Goal: Task Accomplishment & Management: Use online tool/utility

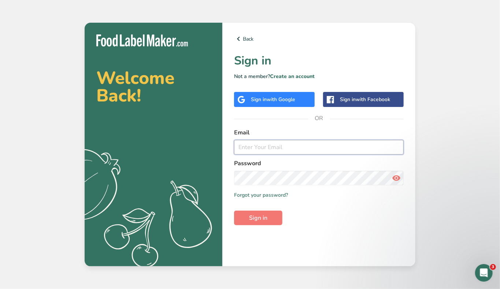
type input "[EMAIL_ADDRESS][DOMAIN_NAME]"
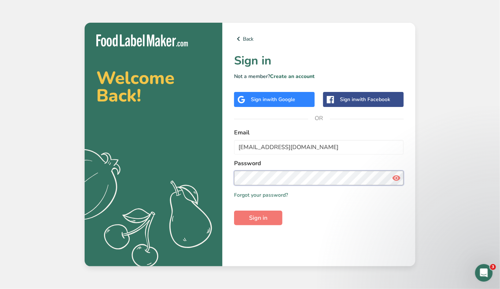
click at [258, 217] on button "Sign in" at bounding box center [258, 218] width 48 height 15
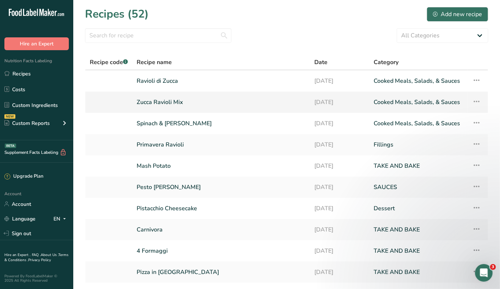
click at [155, 100] on link "Zucca Ravioli Mix" at bounding box center [221, 101] width 169 height 15
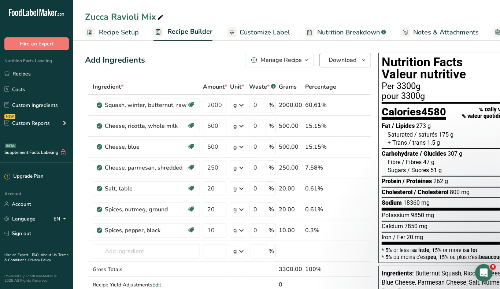
click at [365, 62] on icon "button" at bounding box center [364, 60] width 6 height 9
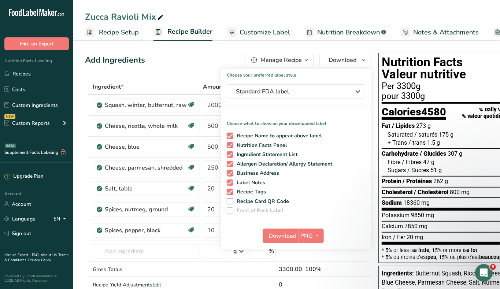
click at [305, 56] on icon "button" at bounding box center [306, 60] width 6 height 9
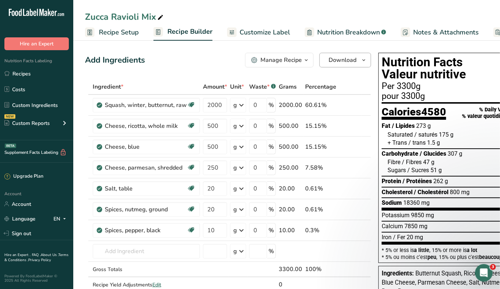
click at [361, 60] on icon "button" at bounding box center [364, 60] width 6 height 9
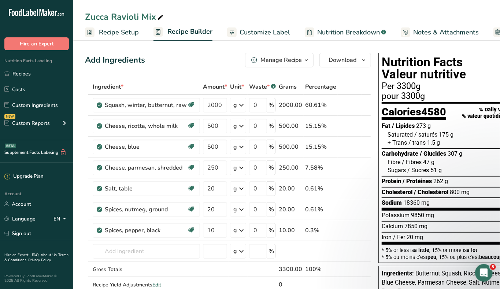
click at [307, 61] on icon "button" at bounding box center [306, 60] width 6 height 9
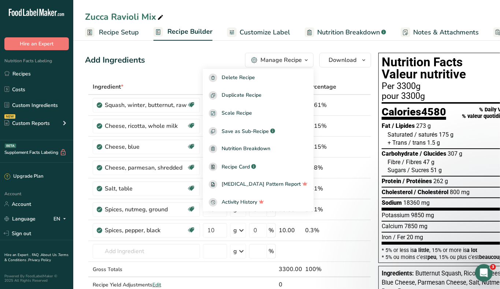
click at [179, 60] on div "Add Ingredients Manage Recipe Delete Recipe Duplicate Recipe Scale Recipe Save …" at bounding box center [228, 60] width 286 height 15
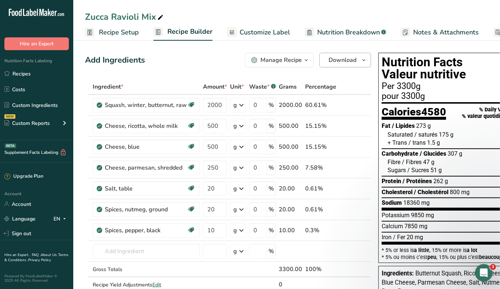
click at [363, 62] on icon "button" at bounding box center [364, 60] width 6 height 9
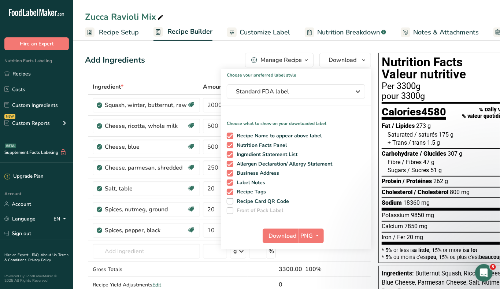
click at [179, 64] on div "Add Ingredients Manage Recipe Delete Recipe Duplicate Recipe Scale Recipe Save …" at bounding box center [228, 60] width 286 height 15
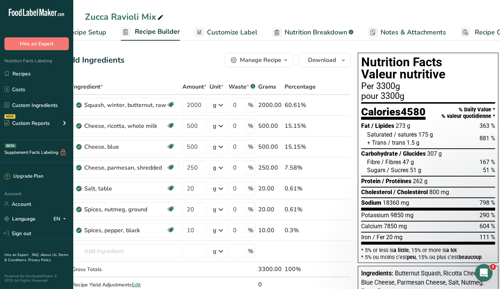
click at [283, 58] on icon "button" at bounding box center [286, 60] width 6 height 9
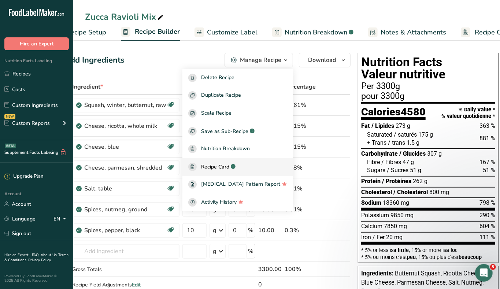
click at [229, 165] on span "Recipe Card" at bounding box center [215, 167] width 28 height 8
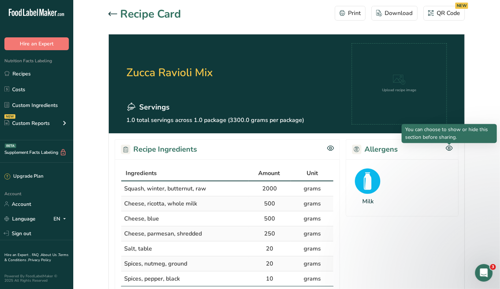
click at [449, 150] on icon at bounding box center [449, 148] width 7 height 6
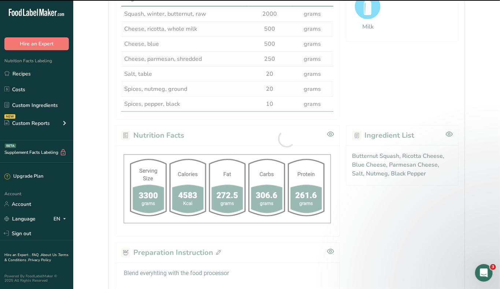
scroll to position [175, 0]
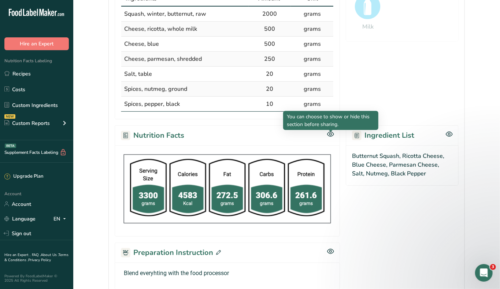
click at [330, 133] on div at bounding box center [331, 132] width 4 height 4
click at [330, 134] on icon at bounding box center [331, 134] width 2 height 2
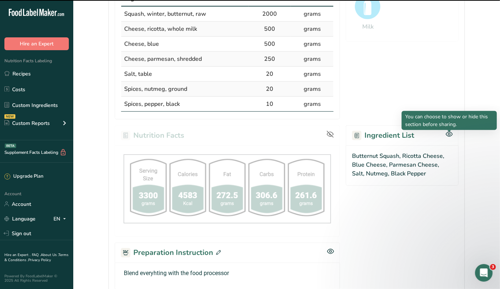
click at [449, 136] on icon at bounding box center [449, 134] width 2 height 2
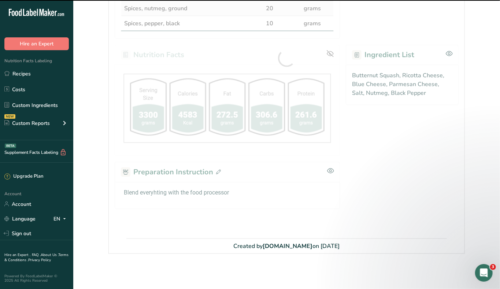
scroll to position [256, 0]
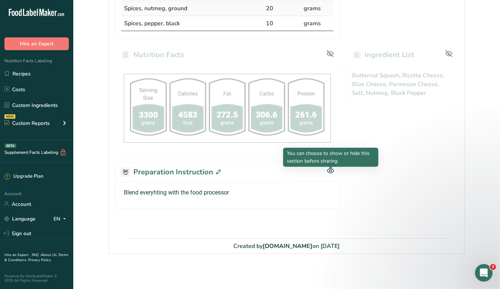
click at [329, 173] on icon at bounding box center [330, 170] width 7 height 5
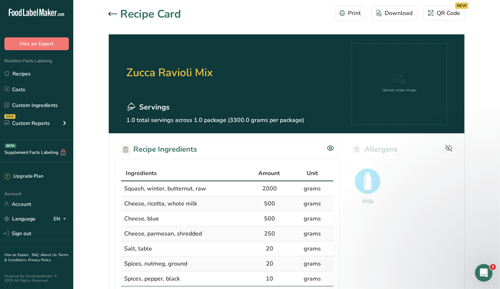
scroll to position [0, 0]
click at [390, 18] on button "Download" at bounding box center [394, 13] width 46 height 15
click at [27, 75] on link "Recipes" at bounding box center [36, 74] width 73 height 14
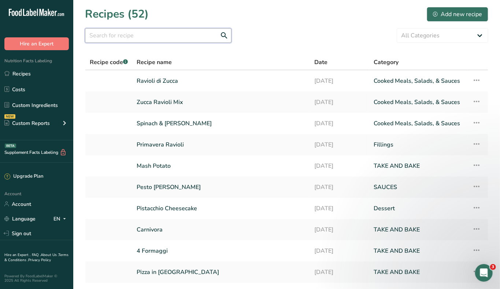
click at [122, 40] on input "text" at bounding box center [158, 35] width 146 height 15
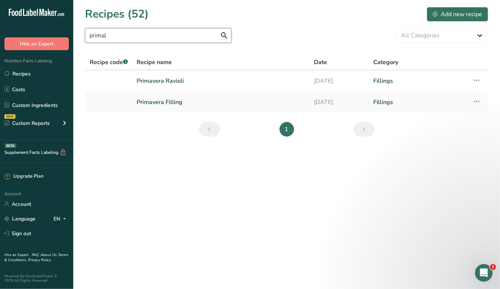
type input "primal"
drag, startPoint x: 122, startPoint y: 40, endPoint x: 178, endPoint y: 78, distance: 68.1
click at [178, 78] on link "Primavera Ravioli" at bounding box center [221, 80] width 168 height 15
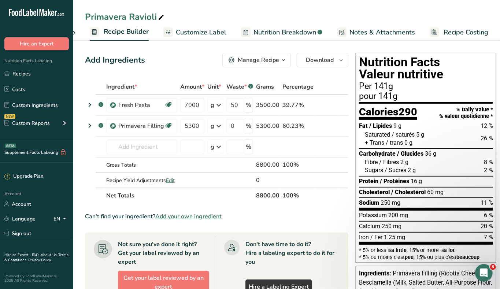
scroll to position [0, 63]
click at [458, 31] on span "Recipe Costing" at bounding box center [466, 32] width 45 height 10
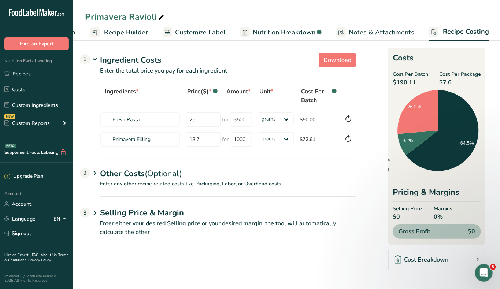
click at [146, 180] on p "Enter any other recipe related costs like Packaging, Labor, or Overhead costs" at bounding box center [220, 188] width 271 height 16
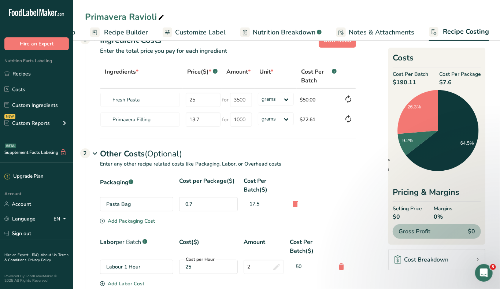
scroll to position [12, 0]
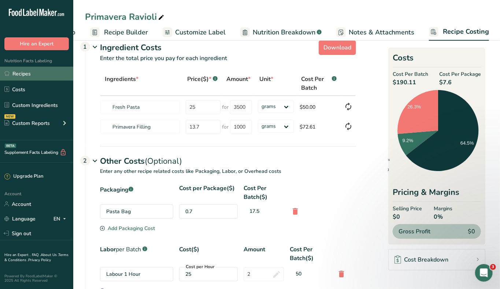
click at [19, 74] on link "Recipes" at bounding box center [36, 74] width 73 height 14
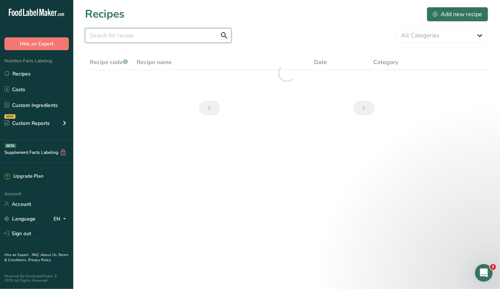
click at [135, 40] on input "text" at bounding box center [158, 35] width 146 height 15
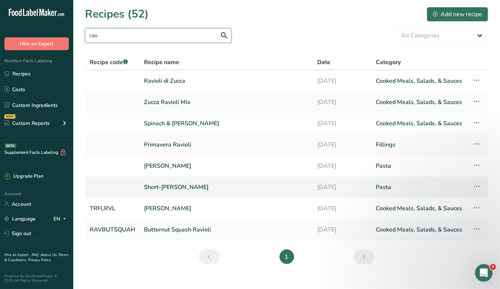
type input "rav"
click at [160, 182] on link "Short-[PERSON_NAME]" at bounding box center [226, 186] width 165 height 15
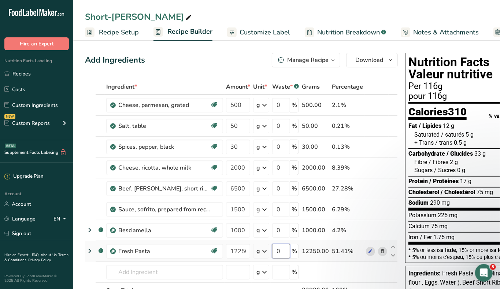
click at [279, 257] on input "0" at bounding box center [281, 251] width 18 height 15
type input "50"
click at [234, 252] on input "12250" at bounding box center [238, 251] width 24 height 15
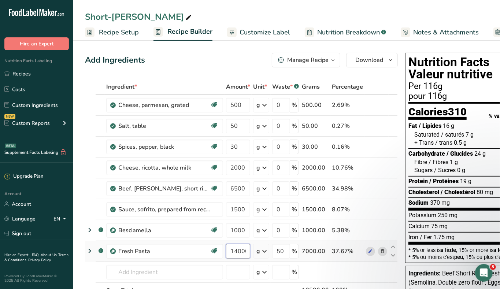
type input "14000"
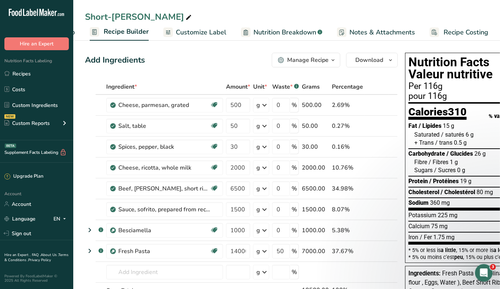
scroll to position [0, 63]
click at [455, 28] on span "Recipe Costing" at bounding box center [466, 32] width 45 height 10
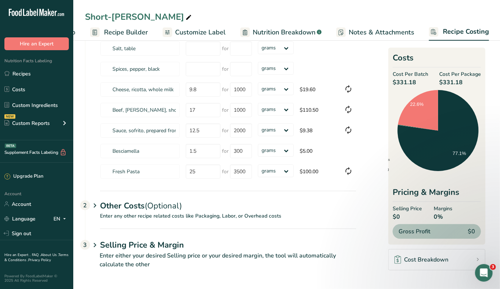
scroll to position [90, 0]
click at [200, 216] on p "Enter any other recipe related costs like Packaging, Labor, or Overhead costs" at bounding box center [220, 221] width 271 height 16
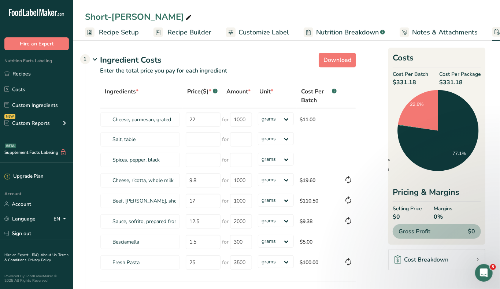
scroll to position [0, 0]
click at [112, 29] on span "Recipe Setup" at bounding box center [119, 32] width 40 height 10
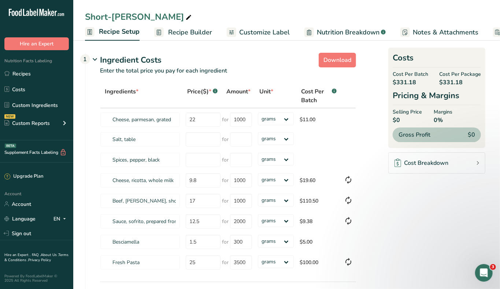
scroll to position [0, 2]
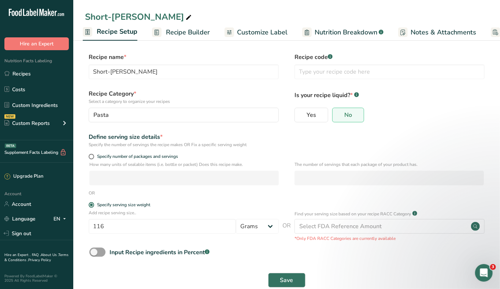
click at [248, 27] on span "Customize Label" at bounding box center [262, 32] width 51 height 10
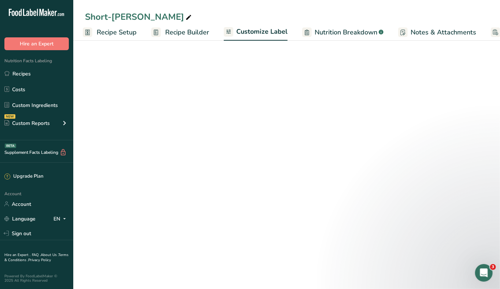
scroll to position [0, 63]
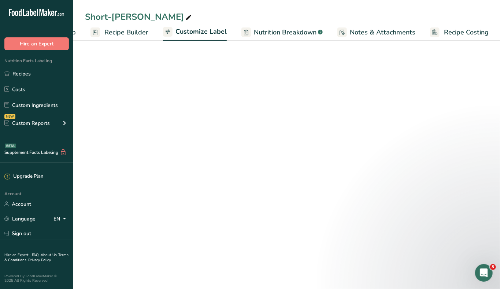
click at [130, 29] on span "Recipe Builder" at bounding box center [126, 32] width 44 height 10
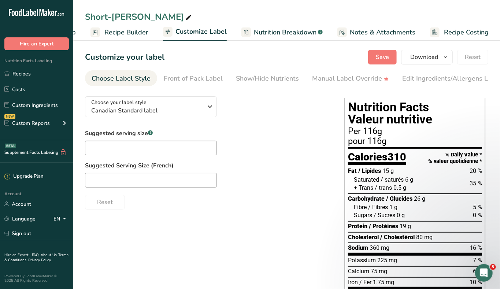
click at [131, 29] on div at bounding box center [250, 144] width 500 height 289
click at [138, 30] on span "Recipe Builder" at bounding box center [126, 32] width 44 height 10
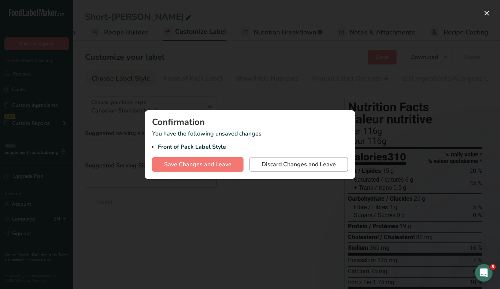
click at [286, 163] on span "Discard Changes and Leave" at bounding box center [299, 164] width 74 height 9
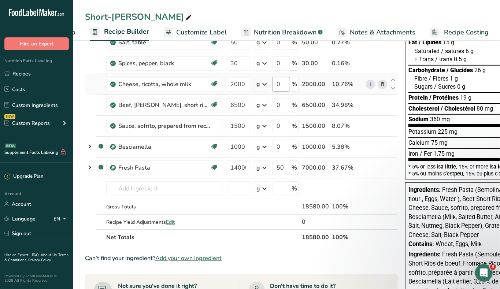
scroll to position [81, 0]
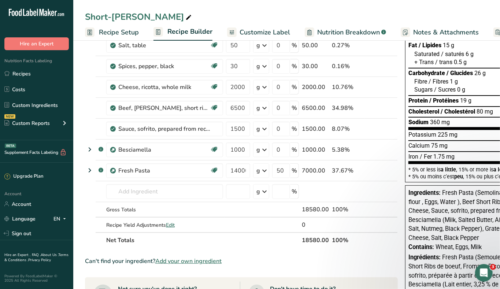
click at [109, 29] on span "Recipe Setup" at bounding box center [119, 32] width 40 height 10
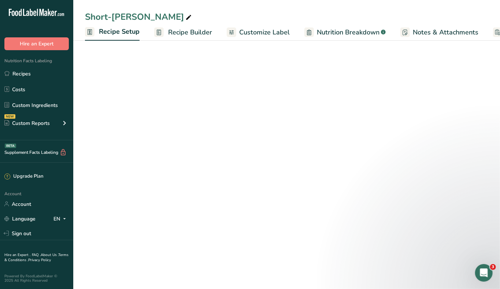
scroll to position [0, 2]
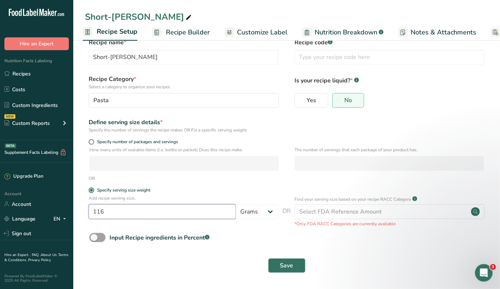
click at [137, 213] on input "116" at bounding box center [162, 211] width 147 height 15
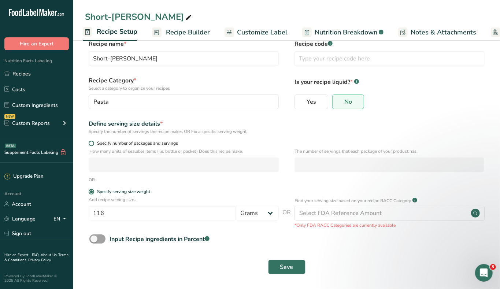
click at [90, 145] on span at bounding box center [91, 143] width 5 height 5
click at [90, 145] on input "Specify number of packages and servings" at bounding box center [91, 143] width 5 height 5
radio input "true"
radio input "false"
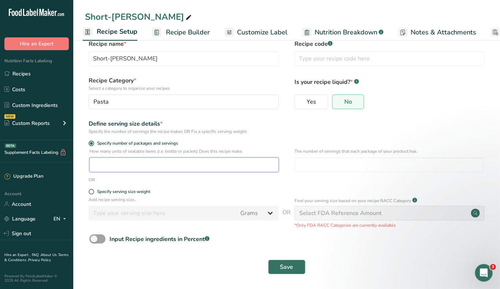
click at [106, 166] on input "number" at bounding box center [183, 164] width 189 height 15
type input "53"
type input "2.5"
click at [289, 265] on span "Save" at bounding box center [286, 267] width 13 height 9
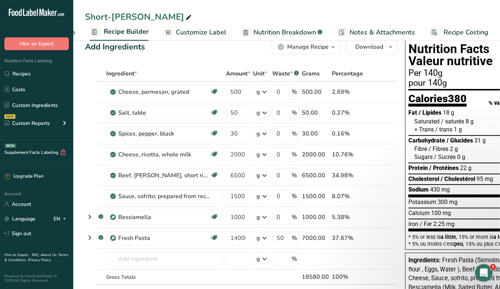
scroll to position [0, 63]
click at [444, 27] on span "Recipe Costing" at bounding box center [466, 32] width 45 height 10
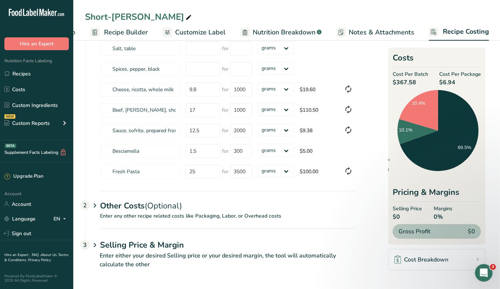
scroll to position [90, 0]
click at [125, 208] on div "Other Costs (Optional) 2" at bounding box center [228, 202] width 256 height 21
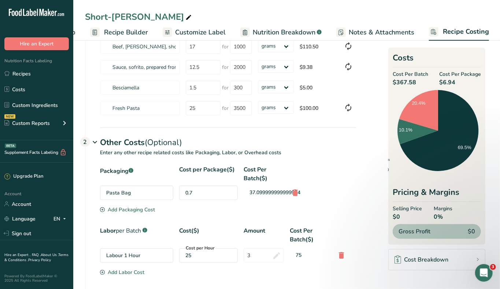
scroll to position [160, 0]
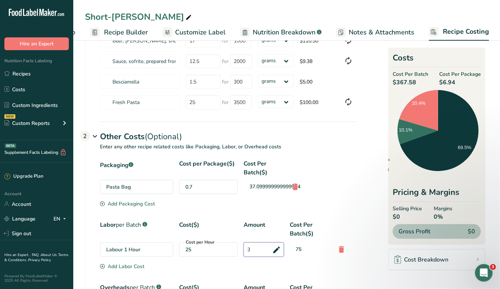
drag, startPoint x: 262, startPoint y: 250, endPoint x: 207, endPoint y: 250, distance: 54.9
click at [207, 250] on div "Labour 1 Hour Cost per Hour 25 3 75" at bounding box center [228, 249] width 256 height 14
type input "4"
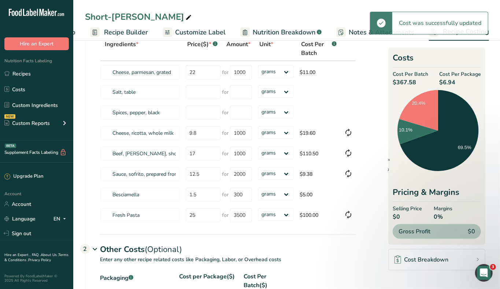
scroll to position [31, 0]
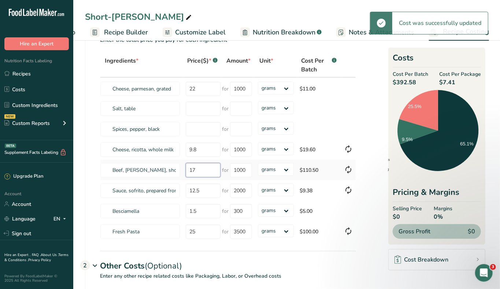
click at [201, 172] on input "17" at bounding box center [203, 170] width 35 height 14
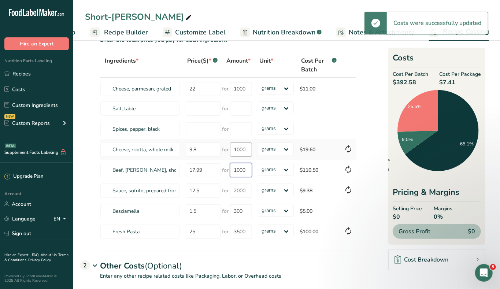
type input "17"
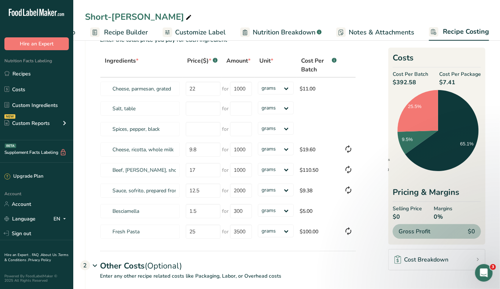
click at [130, 31] on span "Recipe Builder" at bounding box center [126, 32] width 44 height 10
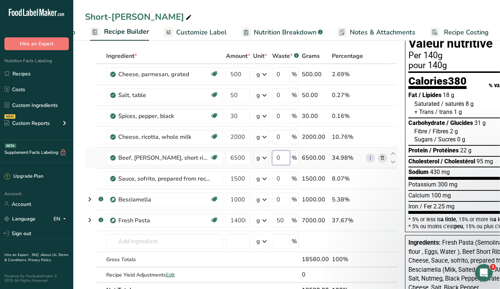
click at [280, 160] on input "0" at bounding box center [281, 158] width 18 height 15
type input "20"
click at [444, 27] on span "Recipe Costing" at bounding box center [466, 32] width 45 height 10
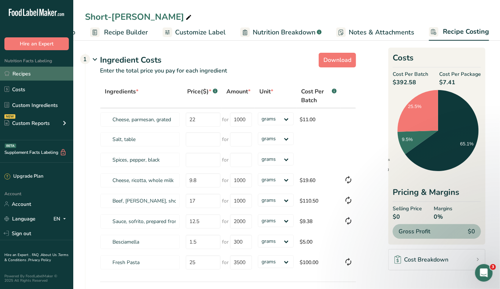
click at [23, 75] on link "Recipes" at bounding box center [36, 74] width 73 height 14
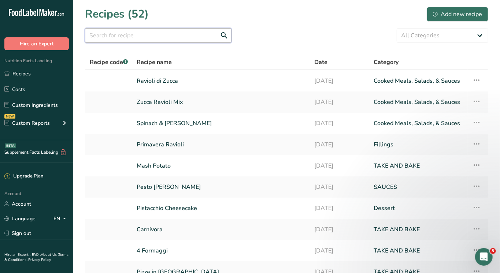
click at [124, 32] on input "text" at bounding box center [158, 35] width 146 height 15
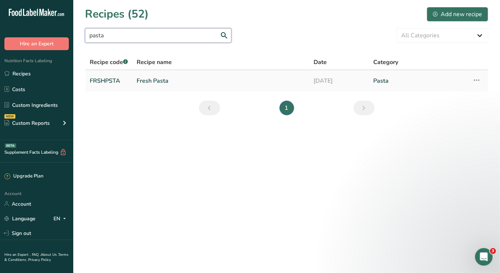
type input "pasta"
click at [159, 78] on link "Fresh Pasta" at bounding box center [221, 80] width 168 height 15
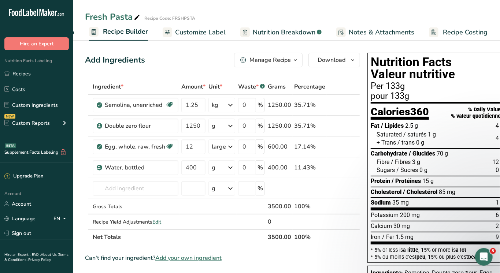
scroll to position [0, 63]
click at [456, 27] on span "Recipe Costing" at bounding box center [466, 32] width 45 height 10
select select "1"
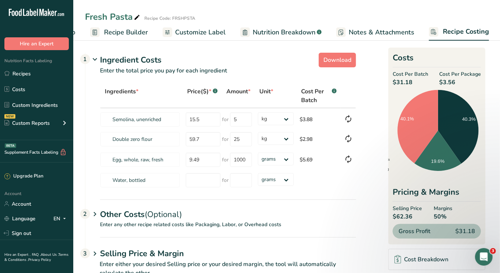
click at [163, 227] on p "Enter any other recipe related costs like Packaging, Labor, or Overhead costs" at bounding box center [220, 229] width 271 height 16
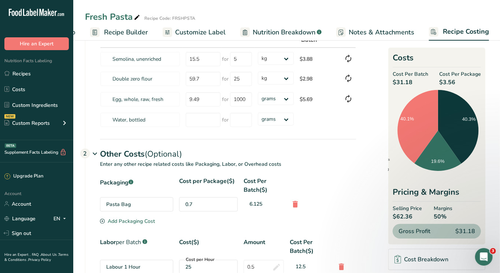
scroll to position [89, 0]
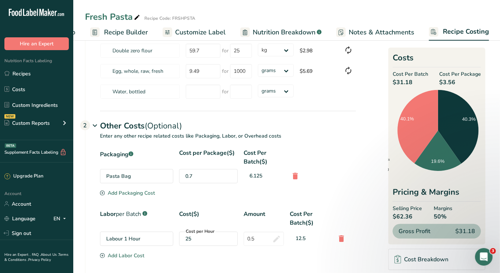
click at [226, 244] on div "Cost per Hour 25" at bounding box center [208, 239] width 59 height 14
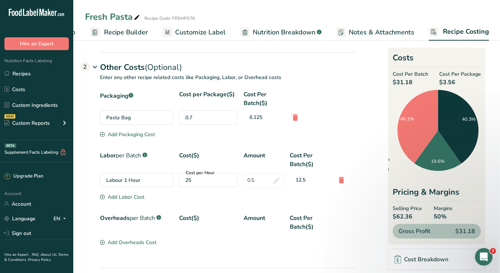
scroll to position [146, 0]
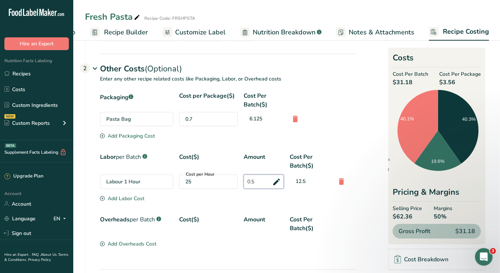
drag, startPoint x: 256, startPoint y: 181, endPoint x: 203, endPoint y: 181, distance: 53.8
click at [204, 181] on div "Labour 1 Hour Cost per Hour 25 0.5 12.5" at bounding box center [228, 182] width 256 height 14
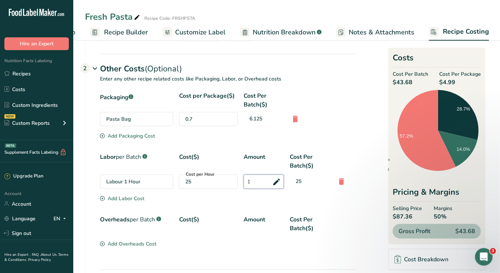
drag, startPoint x: 256, startPoint y: 181, endPoint x: 234, endPoint y: 181, distance: 22.7
click at [237, 181] on div "Labour 1 Hour Cost per Hour 25 1 25" at bounding box center [228, 182] width 256 height 14
type input "0.5"
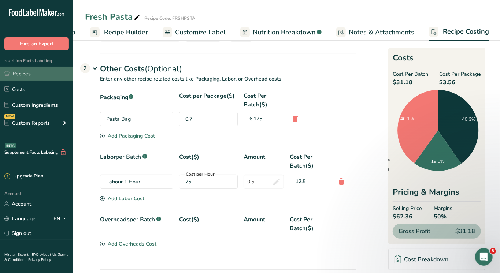
click at [12, 71] on link "Recipes" at bounding box center [36, 74] width 73 height 14
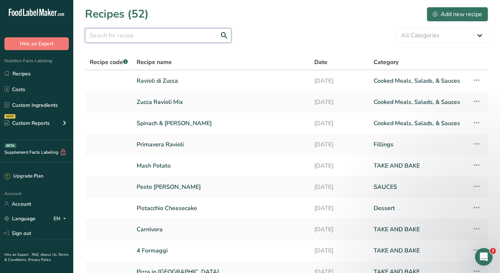
click at [134, 37] on input "text" at bounding box center [158, 35] width 146 height 15
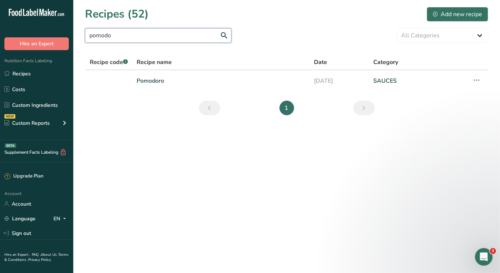
type input "Komodo"
drag, startPoint x: 134, startPoint y: 37, endPoint x: 147, endPoint y: 81, distance: 46.6
click at [147, 81] on link "Pomodoro" at bounding box center [221, 80] width 168 height 15
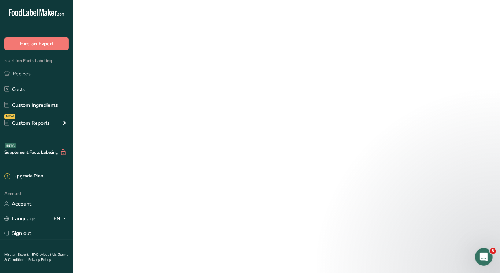
click at [147, 81] on link "Pomodoro" at bounding box center [221, 80] width 168 height 15
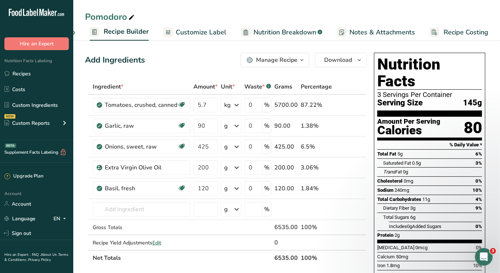
scroll to position [0, 63]
click at [454, 28] on span "Recipe Costing" at bounding box center [466, 32] width 45 height 10
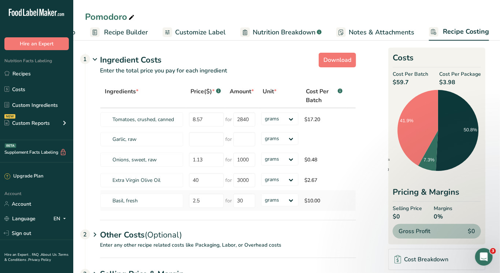
scroll to position [36, 0]
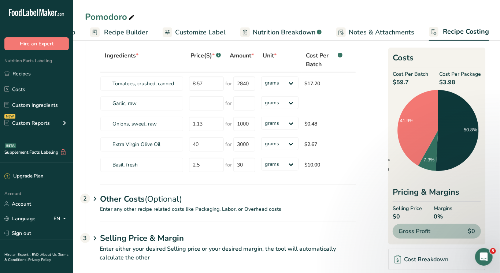
click at [125, 29] on span "Recipe Builder" at bounding box center [126, 32] width 44 height 10
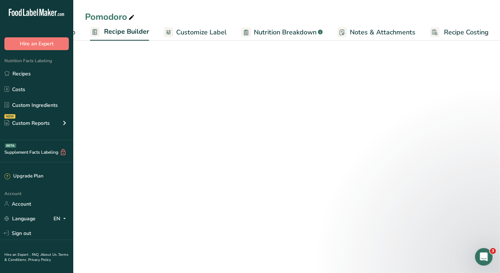
scroll to position [35, 0]
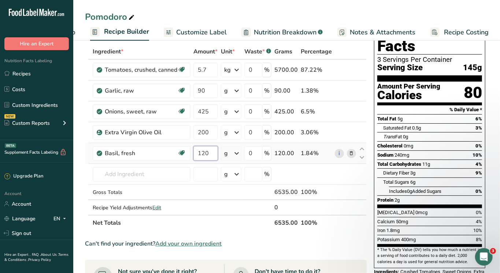
click at [203, 155] on input "120" at bounding box center [205, 153] width 25 height 15
type input "60"
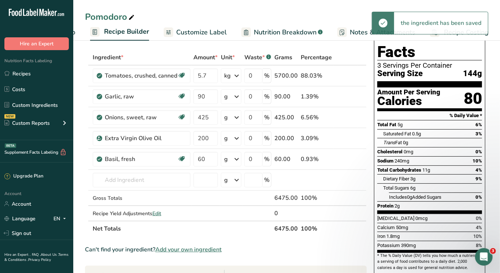
scroll to position [29, 0]
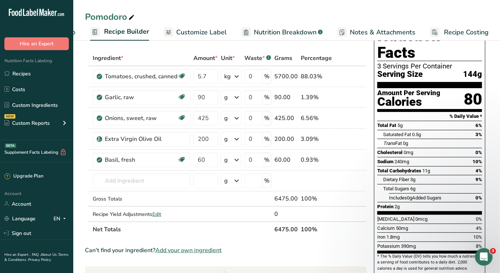
click at [447, 27] on span "Recipe Costing" at bounding box center [466, 32] width 45 height 10
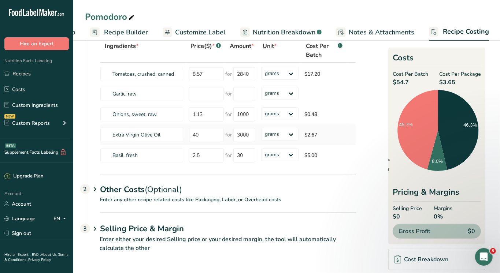
scroll to position [44, 0]
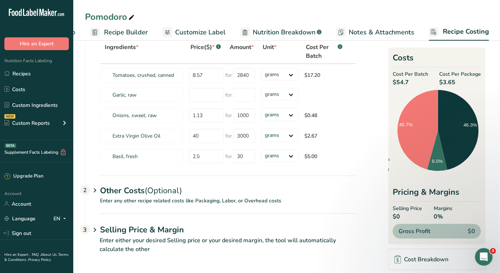
click at [123, 194] on div "Other Costs (Optional) 2" at bounding box center [228, 186] width 256 height 21
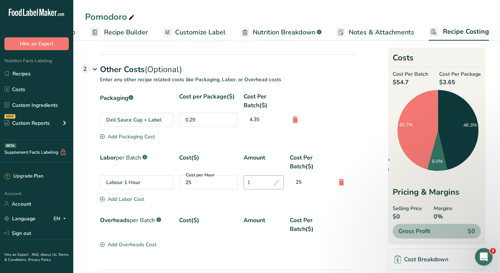
scroll to position [172, 0]
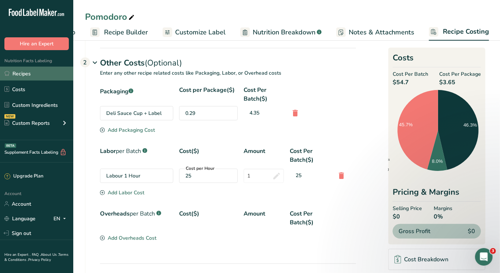
click at [27, 71] on link "Recipes" at bounding box center [36, 74] width 73 height 14
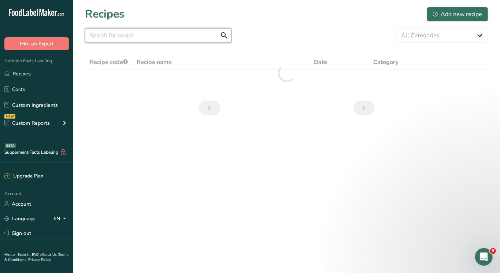
click at [125, 34] on input "text" at bounding box center [158, 35] width 146 height 15
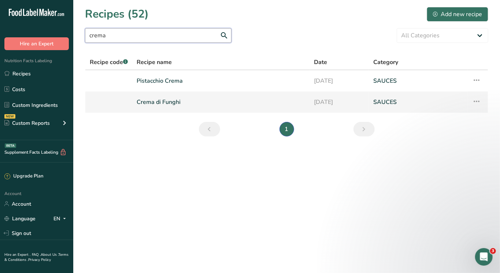
type input "crema"
click at [156, 101] on link "Crema di Funghi" at bounding box center [221, 101] width 168 height 15
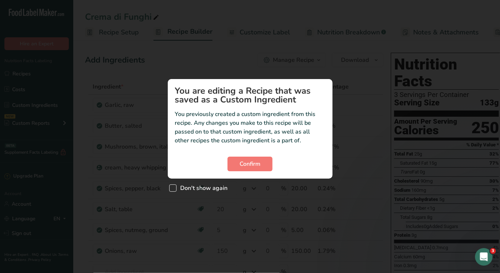
click at [172, 186] on span "Custom ingredient modal" at bounding box center [172, 188] width 7 height 7
click at [172, 186] on input "Don't show again" at bounding box center [171, 188] width 5 height 5
checkbox input "true"
click at [234, 162] on button "Confirm" at bounding box center [249, 164] width 45 height 15
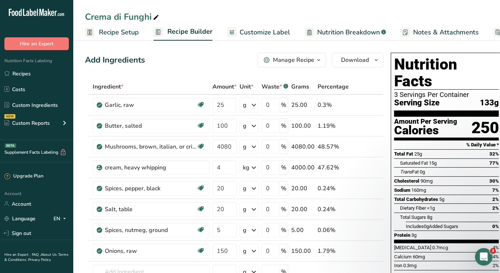
click at [122, 28] on span "Recipe Setup" at bounding box center [119, 32] width 40 height 10
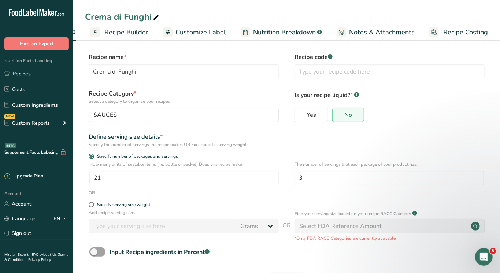
scroll to position [0, 63]
click at [469, 28] on span "Recipe Costing" at bounding box center [466, 32] width 45 height 10
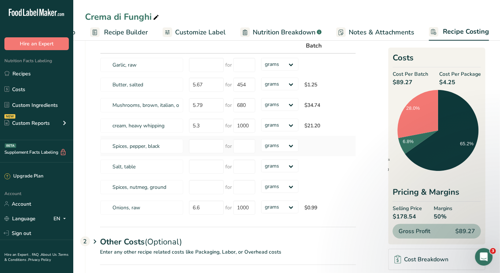
scroll to position [57, 0]
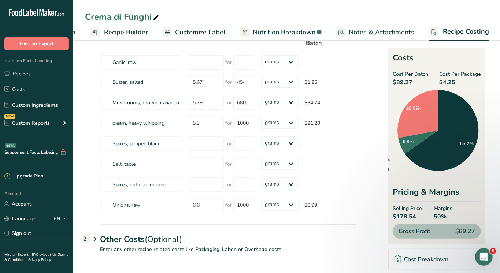
click at [179, 236] on span "(Optional)" at bounding box center [163, 239] width 37 height 11
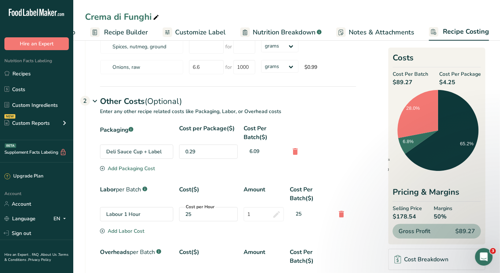
scroll to position [197, 0]
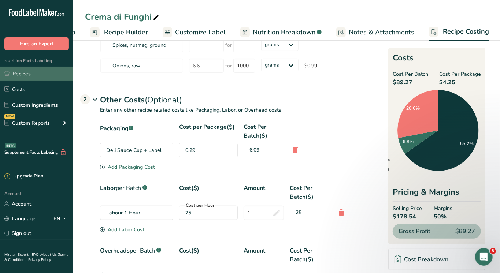
click at [23, 71] on link "Recipes" at bounding box center [36, 74] width 73 height 14
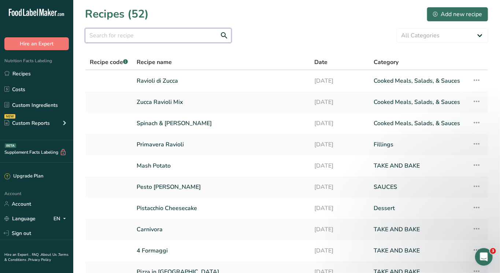
click at [123, 37] on input "text" at bounding box center [158, 35] width 146 height 15
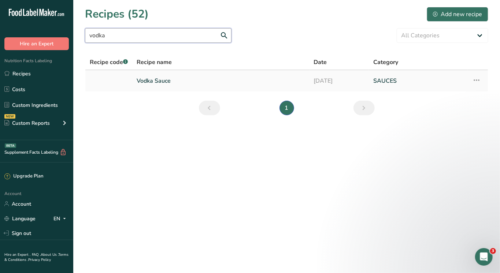
type input "vodka"
click at [172, 82] on link "Vodka Sauce" at bounding box center [221, 80] width 168 height 15
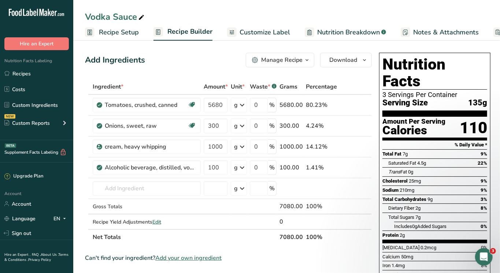
click at [116, 30] on span "Recipe Setup" at bounding box center [119, 32] width 40 height 10
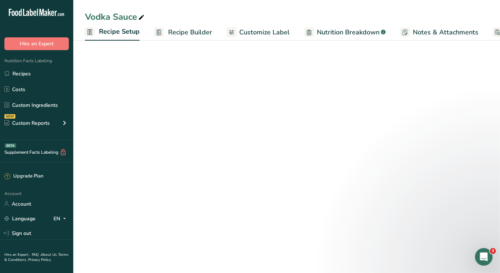
scroll to position [0, 2]
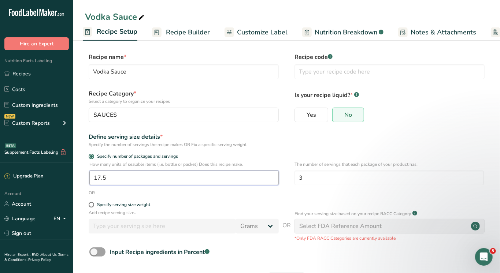
click at [120, 177] on input "17.5" at bounding box center [183, 178] width 189 height 15
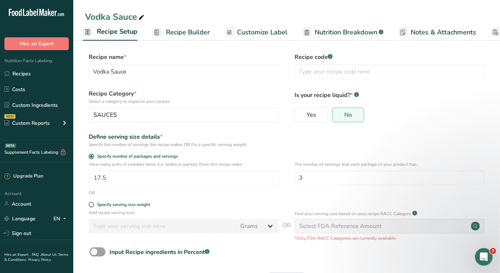
click at [183, 30] on span "Recipe Builder" at bounding box center [188, 32] width 44 height 10
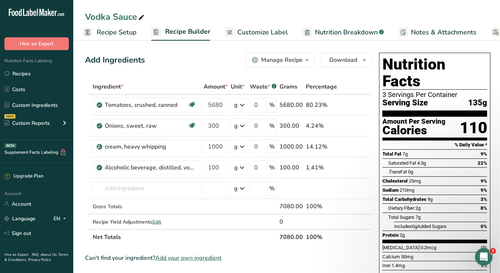
scroll to position [0, 63]
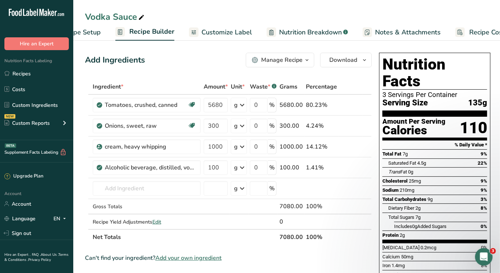
click at [89, 30] on span "Recipe Setup" at bounding box center [81, 32] width 40 height 10
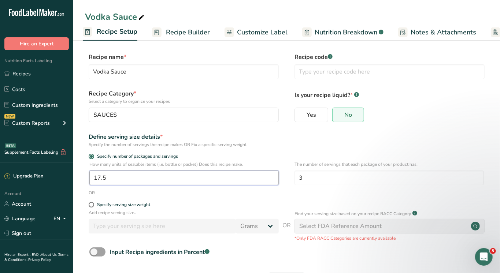
click at [177, 177] on input "17.5" at bounding box center [183, 178] width 189 height 15
type input "17"
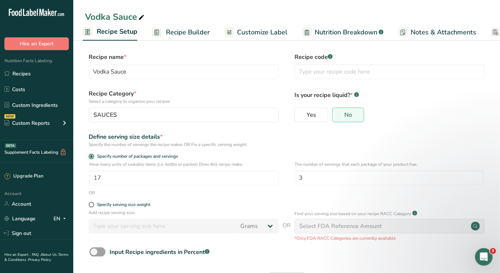
click at [186, 28] on span "Recipe Builder" at bounding box center [188, 32] width 44 height 10
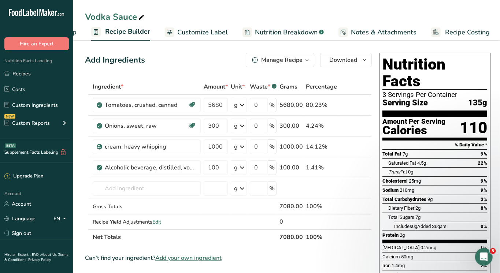
click at [456, 30] on span "Recipe Costing" at bounding box center [467, 32] width 45 height 10
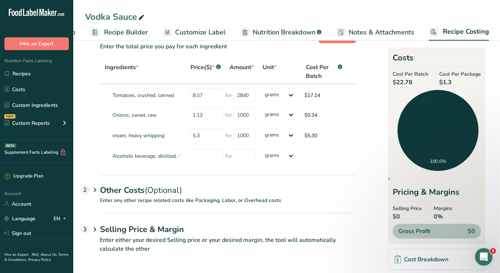
scroll to position [24, 0]
click at [210, 150] on input "number" at bounding box center [206, 156] width 35 height 14
type input "35"
type input "1140"
click at [147, 195] on span "(Optional)" at bounding box center [163, 190] width 37 height 11
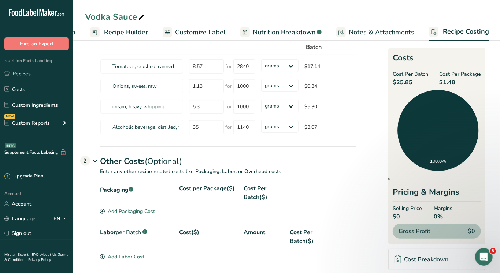
scroll to position [60, 0]
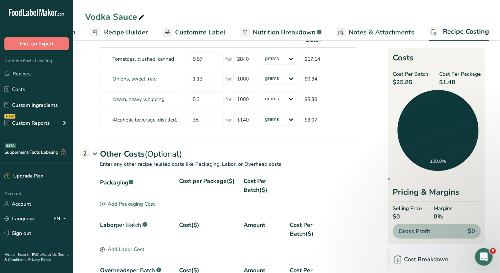
click at [131, 200] on div "Add Packaging Cost" at bounding box center [127, 204] width 55 height 8
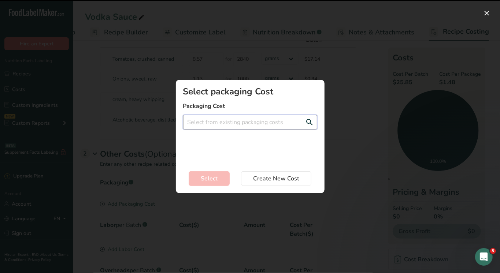
click at [230, 119] on input "Add New Recipe Cost Modal" at bounding box center [250, 122] width 134 height 15
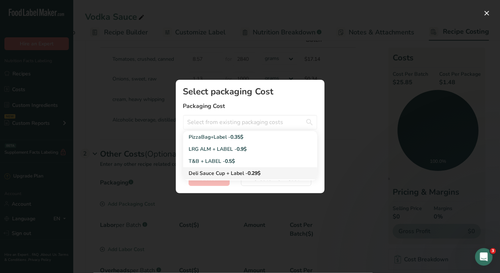
click at [205, 172] on div "Deli Sauce Cup + Label - 0.29$" at bounding box center [244, 174] width 111 height 8
type input "Deli Sauce Cup + Label - 0.29$"
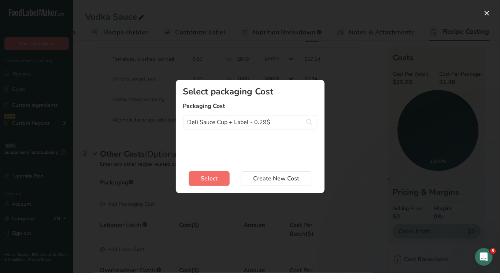
click at [204, 179] on span "Select" at bounding box center [209, 178] width 17 height 9
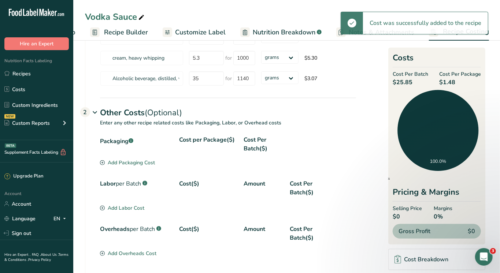
scroll to position [104, 0]
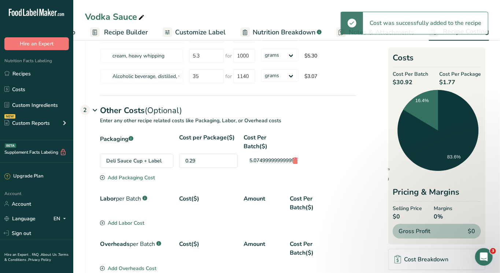
click at [126, 205] on div "Labor per Batch .a-a{fill:#347362;}.b-a{fill:#fff;}" at bounding box center [136, 203] width 73 height 18
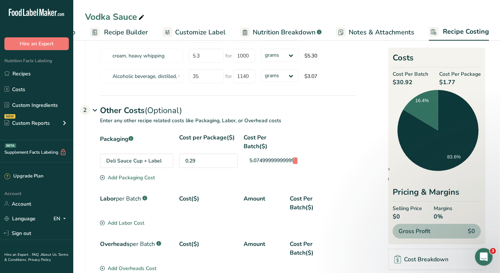
click at [122, 222] on div "Add Labor Cost" at bounding box center [122, 223] width 44 height 8
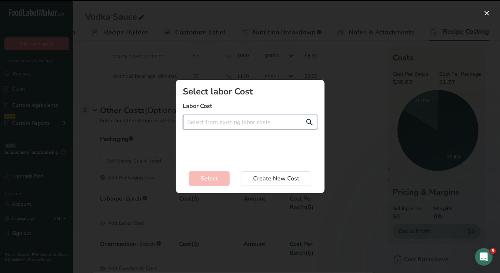
click at [242, 120] on input "Add New Recipe Cost Modal" at bounding box center [250, 122] width 134 height 15
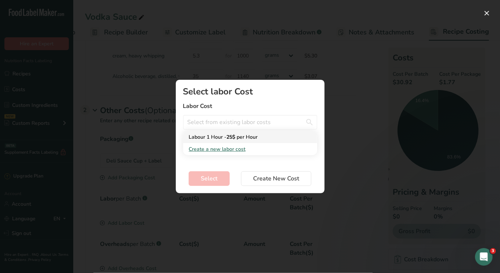
click at [227, 137] on span "25$" at bounding box center [231, 137] width 9 height 7
type input "Labour 1 Hour - 25$ per Hour"
click at [226, 143] on input "Add New Recipe Cost Modal" at bounding box center [250, 148] width 134 height 15
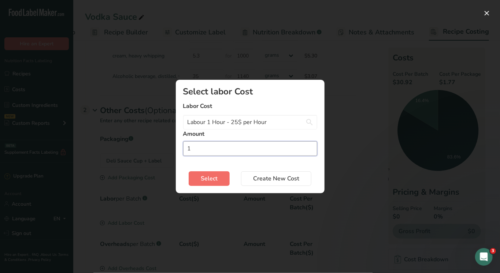
type input "1"
click at [214, 175] on span "Select" at bounding box center [209, 178] width 17 height 9
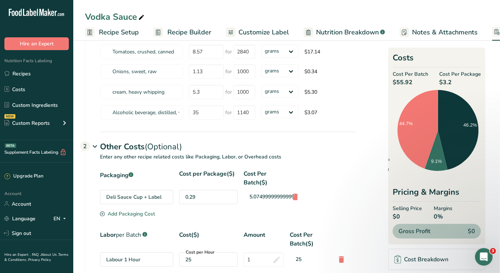
scroll to position [0, 0]
click at [112, 27] on span "Recipe Setup" at bounding box center [119, 32] width 40 height 10
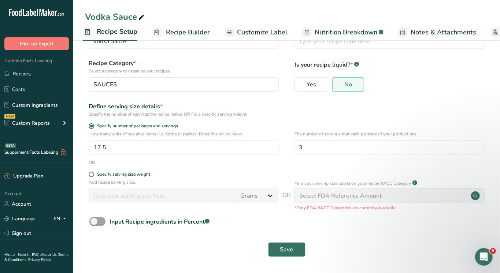
scroll to position [29, 0]
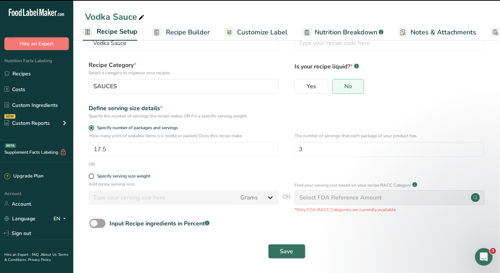
click at [177, 26] on link "Recipe Builder" at bounding box center [181, 32] width 58 height 16
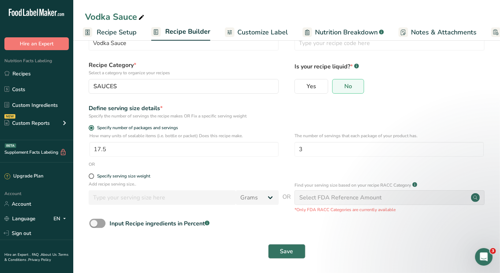
scroll to position [0, 63]
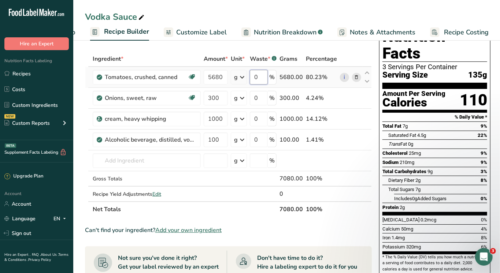
click at [257, 77] on input "0" at bounding box center [259, 77] width 18 height 15
type input "20"
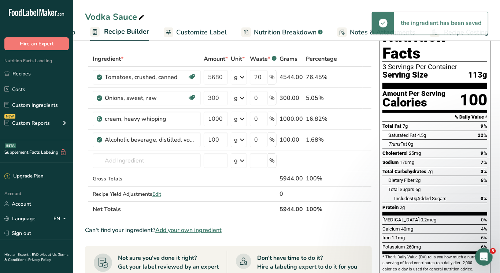
scroll to position [0, 43]
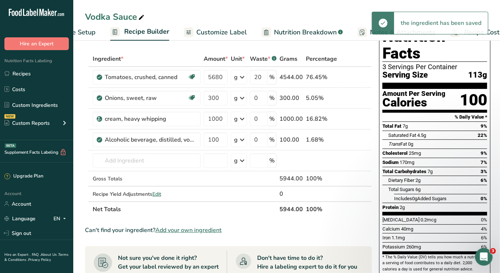
click at [85, 27] on span "Recipe Setup" at bounding box center [76, 32] width 40 height 10
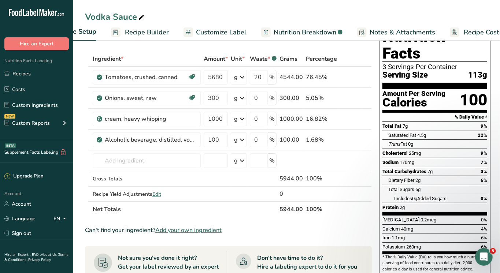
scroll to position [0, 2]
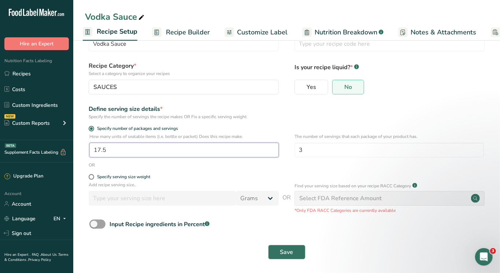
click at [160, 149] on input "17.5" at bounding box center [183, 150] width 189 height 15
type input "16"
click at [286, 256] on button "Save" at bounding box center [286, 252] width 37 height 15
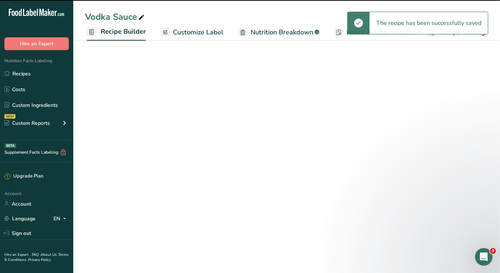
scroll to position [0, 63]
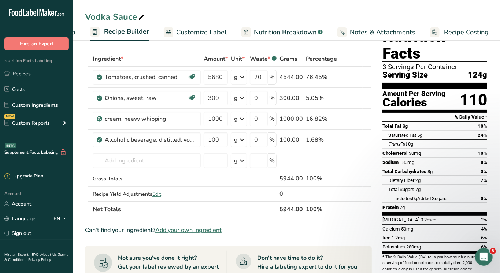
click at [475, 31] on span "Recipe Costing" at bounding box center [466, 32] width 45 height 10
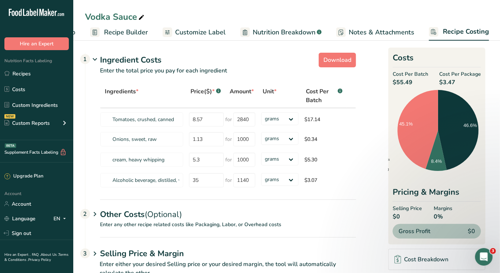
click at [177, 218] on span "(Optional)" at bounding box center [163, 214] width 37 height 11
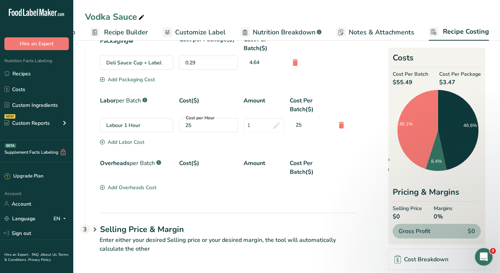
scroll to position [201, 0]
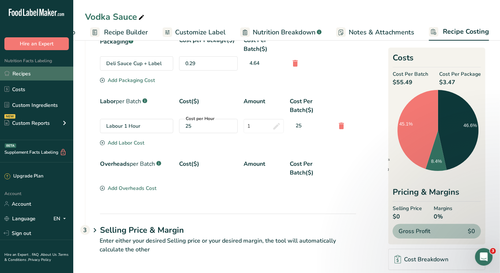
click at [25, 74] on link "Recipes" at bounding box center [36, 74] width 73 height 14
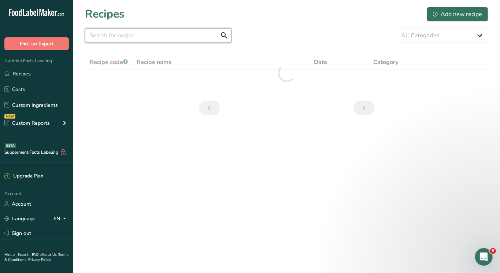
click at [136, 36] on input "text" at bounding box center [158, 35] width 146 height 15
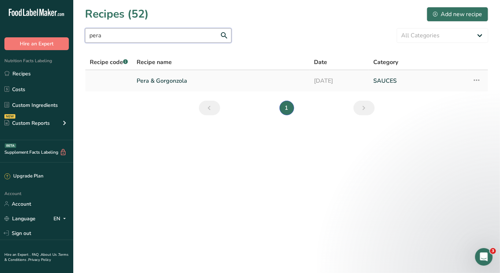
type input "pera"
click at [161, 78] on link "Pera & Gorgonzola" at bounding box center [221, 80] width 168 height 15
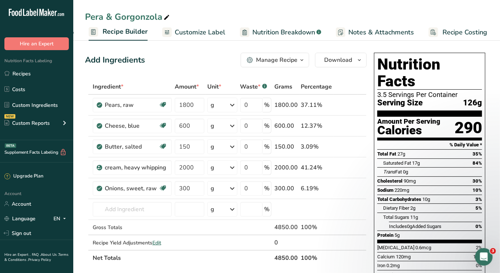
scroll to position [0, 63]
click at [475, 27] on span "Recipe Costing" at bounding box center [466, 32] width 45 height 10
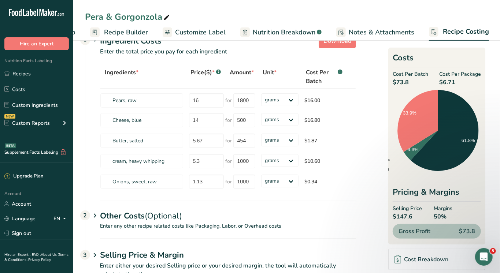
scroll to position [20, 0]
click at [165, 220] on div "Other Costs (Optional) 2" at bounding box center [228, 210] width 256 height 21
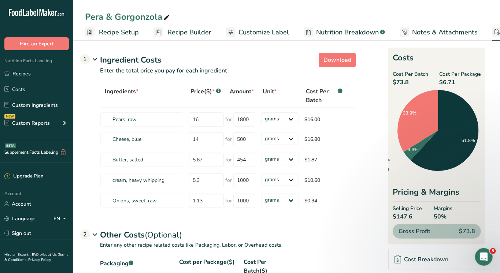
scroll to position [0, 0]
click at [181, 29] on span "Recipe Builder" at bounding box center [189, 32] width 44 height 10
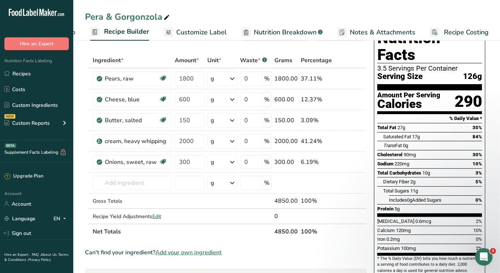
scroll to position [0, 7]
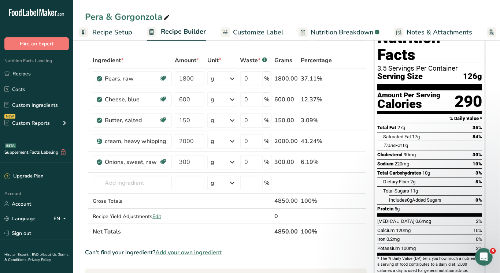
click at [97, 29] on span "Recipe Setup" at bounding box center [112, 32] width 40 height 10
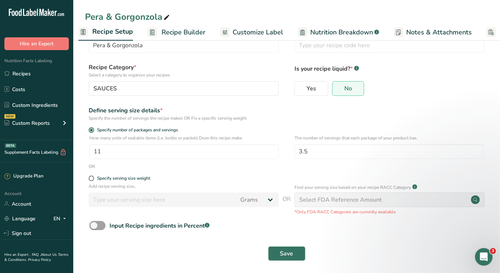
scroll to position [0, 2]
click at [286, 252] on span "Save" at bounding box center [286, 253] width 13 height 9
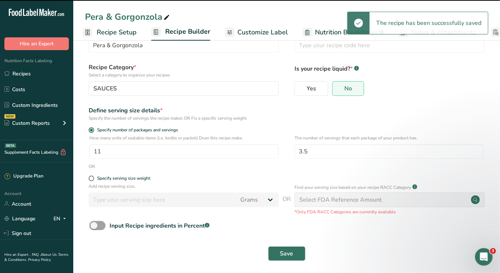
click at [188, 31] on span "Recipe Builder" at bounding box center [187, 32] width 45 height 10
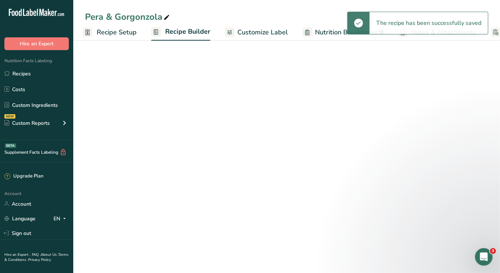
scroll to position [0, 63]
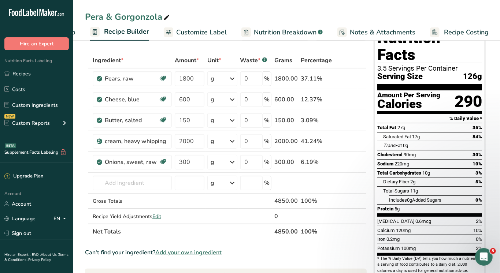
click at [75, 29] on ul "Recipe Setup Recipe Builder Customize Label Nutrition Breakdown .a-a{fill:#3473…" at bounding box center [256, 31] width 493 height 17
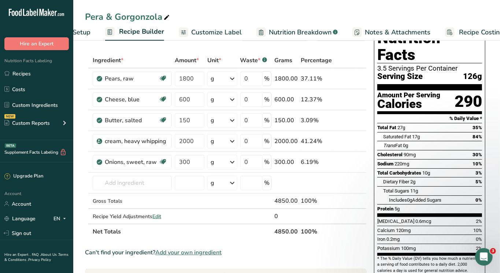
click at [77, 31] on span "Recipe Setup" at bounding box center [71, 32] width 40 height 10
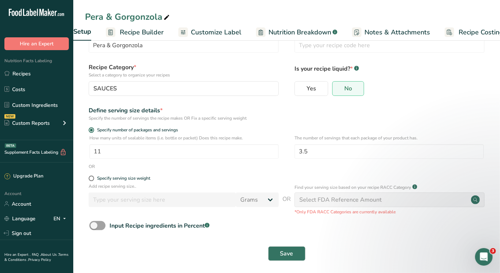
scroll to position [0, 2]
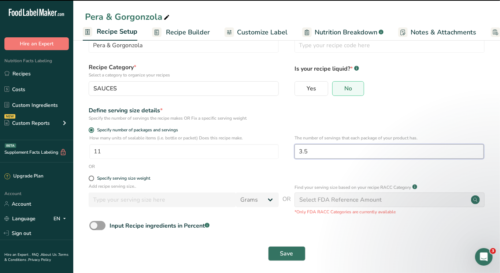
click at [319, 152] on input "3.5" at bounding box center [388, 151] width 189 height 15
type input "3"
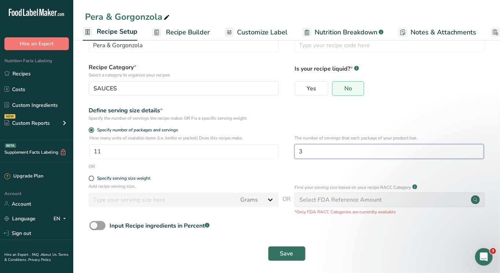
type input "3"
click at [285, 249] on span "Save" at bounding box center [286, 253] width 13 height 9
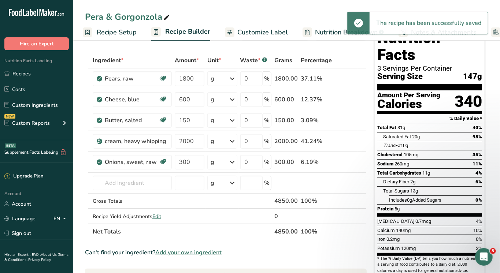
click at [180, 29] on span "Recipe Builder" at bounding box center [187, 32] width 45 height 10
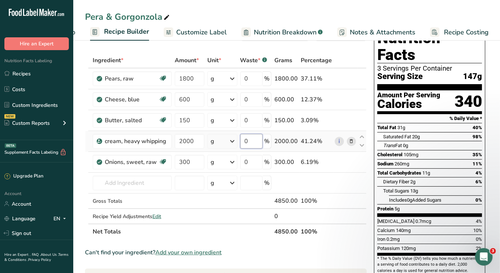
click at [244, 141] on input "0" at bounding box center [251, 141] width 22 height 15
type input "20"
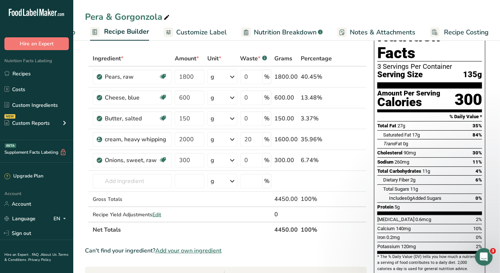
click at [445, 27] on span "Recipe Costing" at bounding box center [466, 32] width 45 height 10
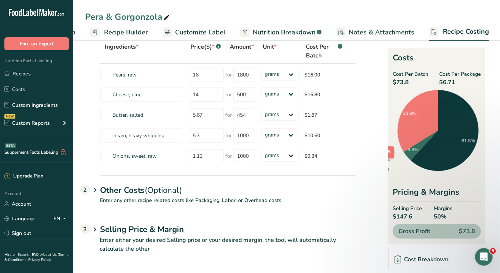
scroll to position [44, 0]
click at [188, 196] on div "Other Costs (Optional) 2" at bounding box center [228, 186] width 256 height 21
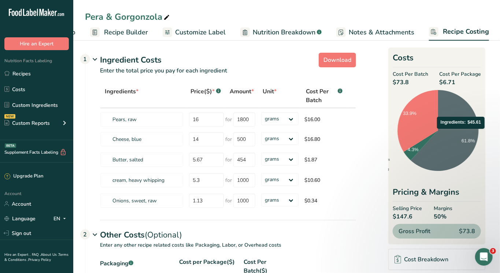
scroll to position [0, 0]
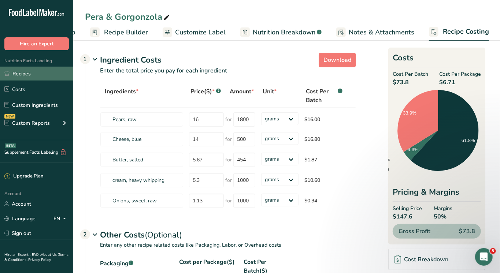
click at [32, 74] on link "Recipes" at bounding box center [36, 74] width 73 height 14
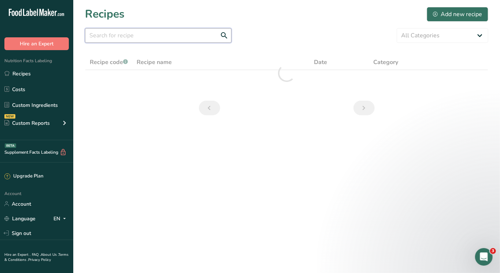
click at [128, 36] on input "text" at bounding box center [158, 35] width 146 height 15
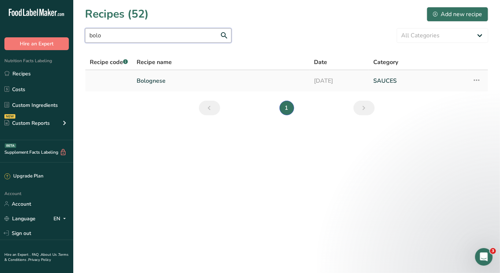
type input "bolo"
click at [146, 82] on link "Bolognese" at bounding box center [221, 80] width 168 height 15
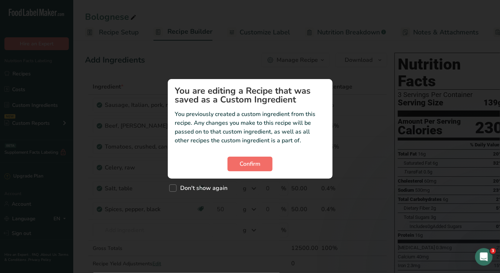
click at [245, 168] on button "Confirm" at bounding box center [249, 164] width 45 height 15
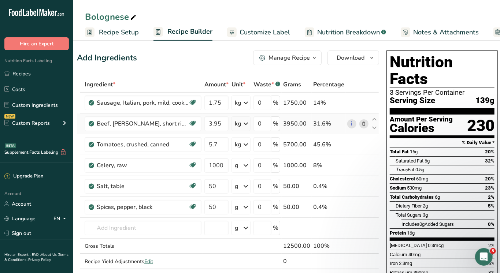
scroll to position [0, 8]
click at [122, 28] on span "Recipe Setup" at bounding box center [119, 32] width 40 height 10
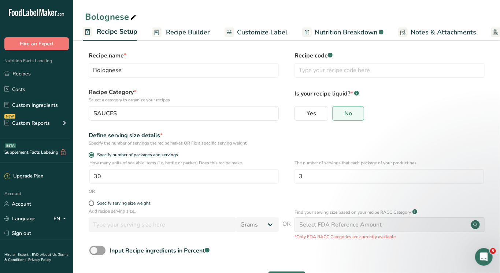
click at [175, 29] on span "Recipe Builder" at bounding box center [188, 32] width 44 height 10
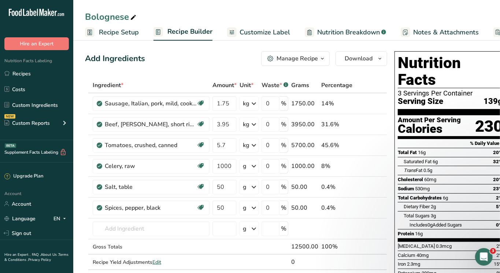
click at [104, 28] on span "Recipe Setup" at bounding box center [119, 32] width 40 height 10
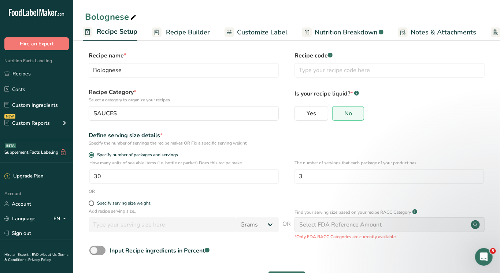
scroll to position [0, 63]
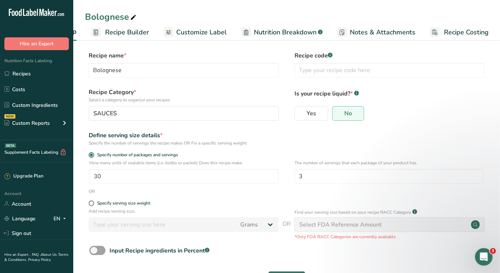
click at [459, 26] on link "Recipe Costing" at bounding box center [459, 32] width 59 height 16
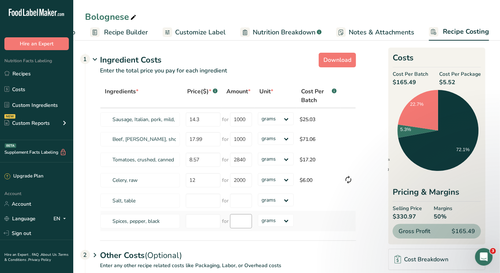
scroll to position [65, 0]
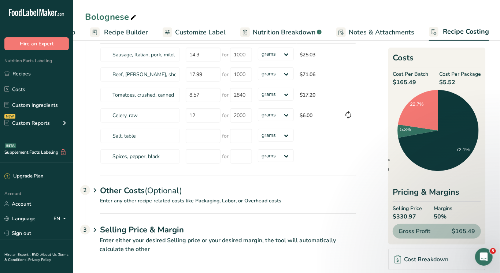
click at [195, 199] on p "Enter any other recipe related costs like Packaging, Labor, or Overhead costs" at bounding box center [220, 205] width 271 height 16
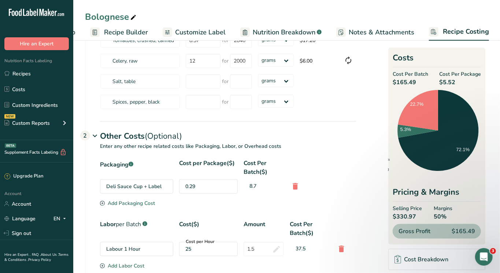
scroll to position [119, 0]
drag, startPoint x: 260, startPoint y: 249, endPoint x: 219, endPoint y: 249, distance: 41.4
click at [219, 249] on div "Labour 1 Hour Cost per Hour 25 1.5 37.5" at bounding box center [228, 249] width 256 height 14
type input "2"
click at [209, 188] on div "0.29" at bounding box center [208, 187] width 59 height 14
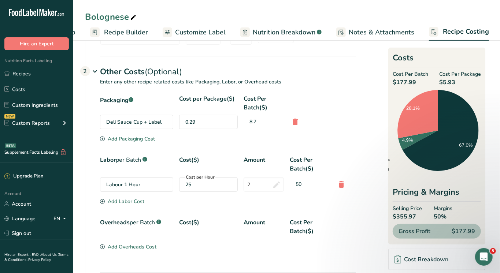
scroll to position [190, 0]
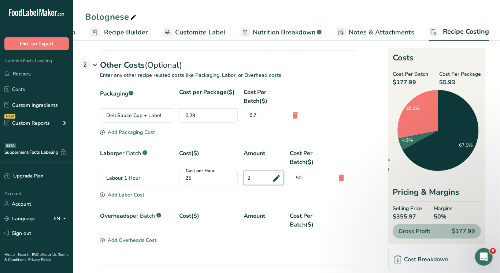
click at [254, 175] on input "2" at bounding box center [264, 178] width 40 height 14
click at [218, 179] on div "25" at bounding box center [208, 178] width 46 height 8
click at [193, 178] on div "25" at bounding box center [208, 178] width 46 height 8
click at [197, 119] on div "0.29" at bounding box center [208, 115] width 59 height 14
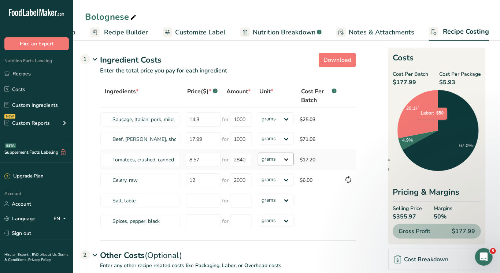
scroll to position [0, 0]
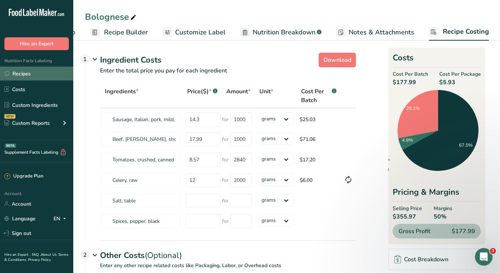
click at [18, 75] on link "Recipes" at bounding box center [36, 74] width 73 height 14
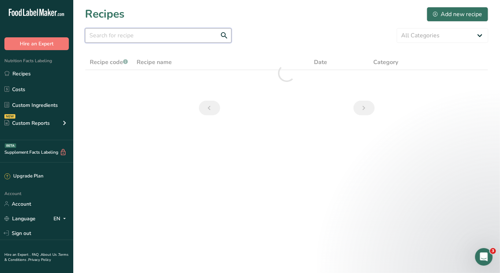
click at [138, 39] on input "text" at bounding box center [158, 35] width 146 height 15
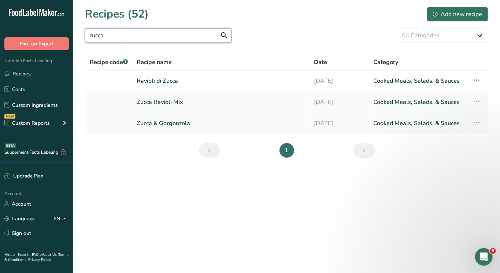
type input "zucca"
click at [166, 122] on link "Zucca & Gorgonzola" at bounding box center [221, 123] width 168 height 15
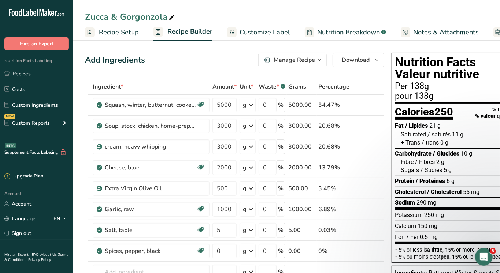
click at [169, 15] on icon at bounding box center [171, 17] width 7 height 10
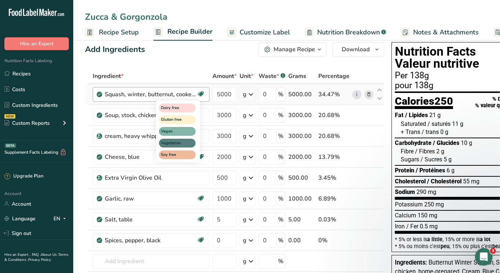
scroll to position [0, 0]
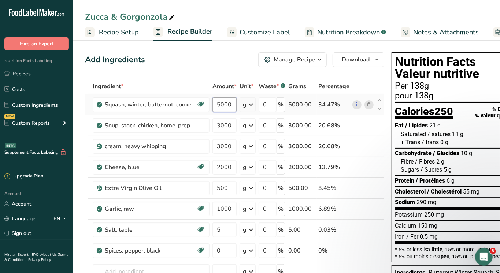
click at [226, 105] on input "5000" at bounding box center [224, 104] width 24 height 15
type input "2000"
click at [223, 186] on input "500" at bounding box center [224, 188] width 24 height 15
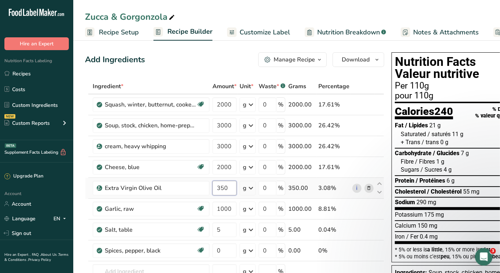
type input "350"
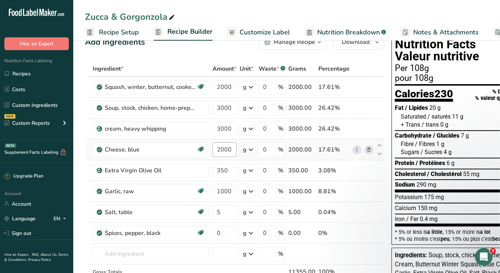
scroll to position [38, 0]
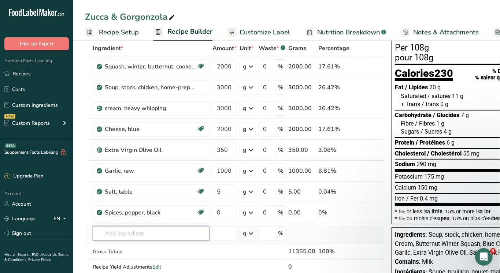
click at [134, 232] on input "text" at bounding box center [151, 233] width 117 height 15
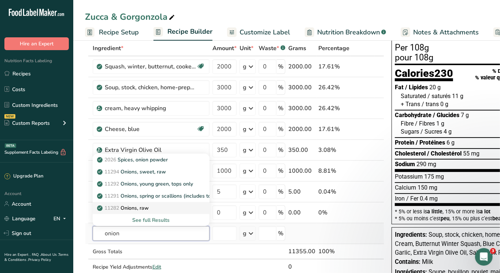
type input "onion"
click at [149, 209] on p "11282 Onions, raw" at bounding box center [124, 208] width 50 height 8
type input "Onions, raw"
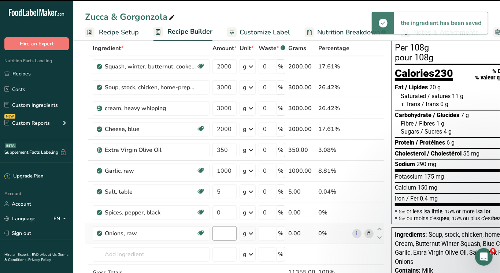
type input "0"
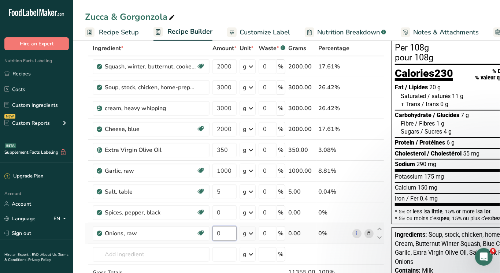
drag, startPoint x: 221, startPoint y: 233, endPoint x: 211, endPoint y: 233, distance: 10.3
click at [211, 233] on td "0" at bounding box center [224, 233] width 27 height 21
type input "400"
click at [138, 256] on input "text" at bounding box center [151, 254] width 117 height 15
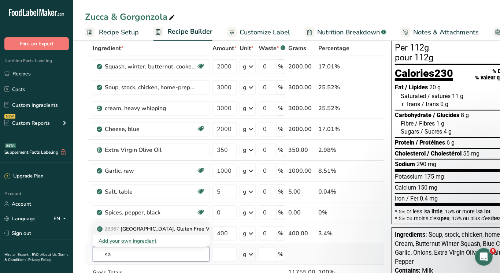
type input "s"
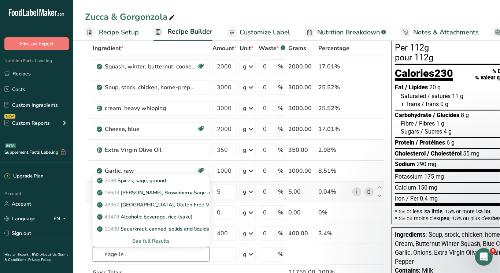
type input "[PERSON_NAME]"
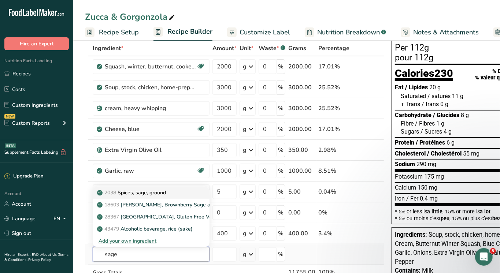
type input "sage"
click at [131, 197] on p "2038 Spices, sage, ground" at bounding box center [132, 193] width 67 height 8
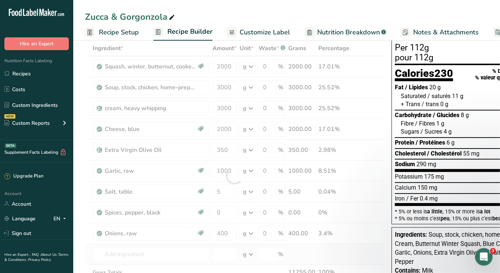
type input "Spices, sage, ground"
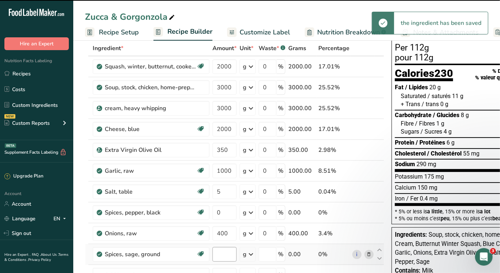
type input "0"
click at [223, 254] on input "0" at bounding box center [224, 254] width 24 height 15
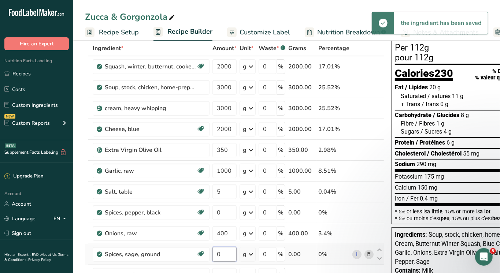
click at [223, 254] on input "0" at bounding box center [224, 254] width 24 height 15
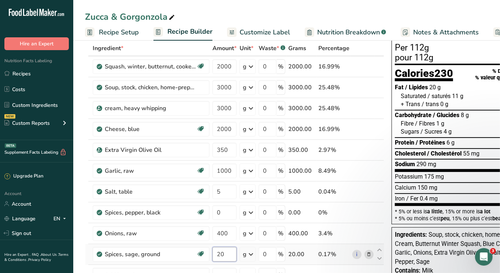
type input "20"
drag, startPoint x: 234, startPoint y: 106, endPoint x: 144, endPoint y: 104, distance: 90.5
click at [144, 104] on tr "cream, heavy [MEDICAL_DATA] 3000 g Weight Units g kg mg See more Volume Units l…" at bounding box center [234, 108] width 298 height 21
click at [226, 109] on input "2000" at bounding box center [224, 108] width 24 height 15
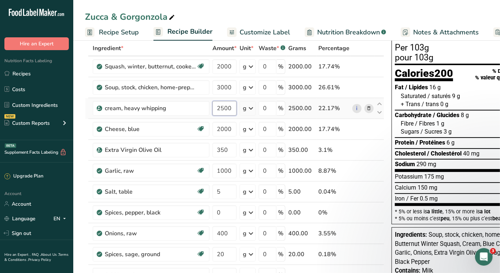
type input "2500"
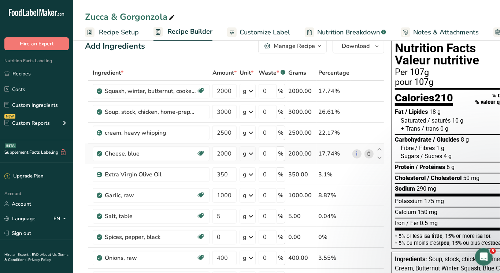
scroll to position [0, 0]
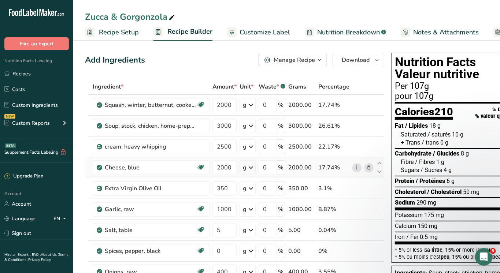
click at [370, 169] on icon at bounding box center [369, 168] width 5 height 8
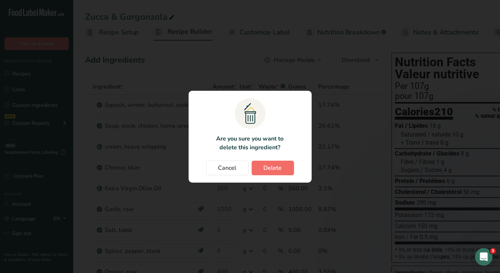
click at [270, 169] on span "Delete" at bounding box center [273, 168] width 18 height 9
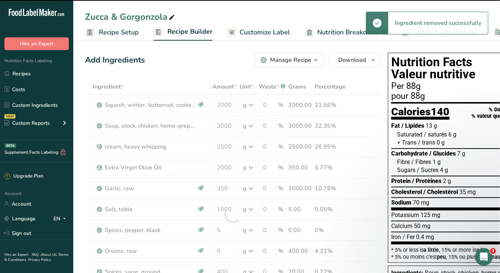
type input "350"
type input "1000"
type input "5"
type input "0"
type input "400"
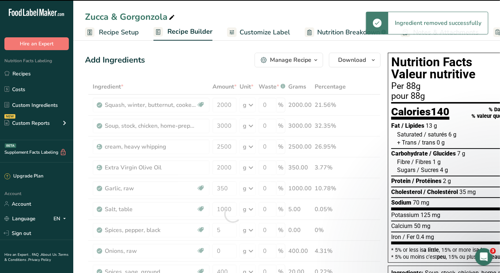
type input "20"
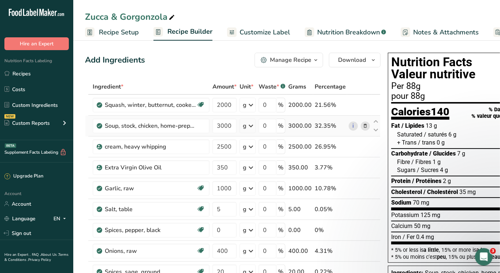
click at [366, 127] on icon at bounding box center [365, 126] width 5 height 8
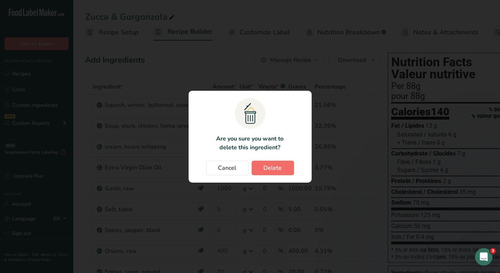
click at [286, 169] on button "Delete" at bounding box center [273, 168] width 42 height 15
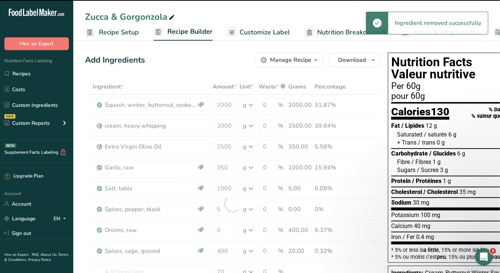
type input "2500"
type input "350"
type input "1000"
type input "5"
type input "0"
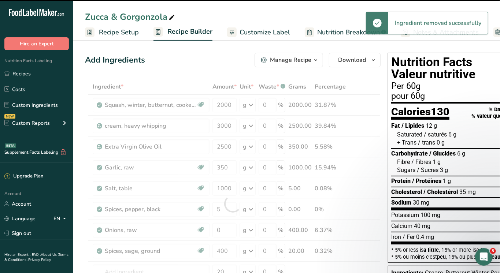
type input "400"
type input "20"
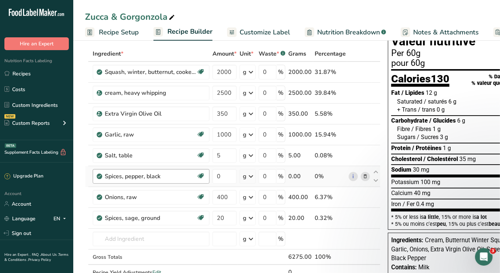
scroll to position [35, 0]
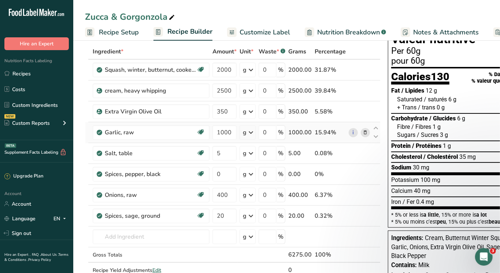
click at [366, 133] on icon at bounding box center [365, 133] width 5 height 8
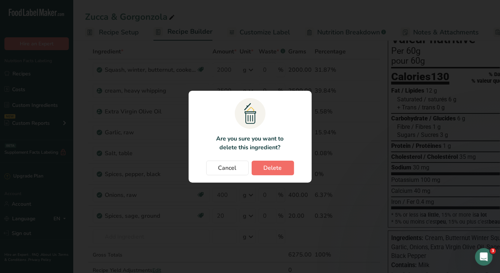
click at [271, 164] on span "Delete" at bounding box center [273, 168] width 18 height 9
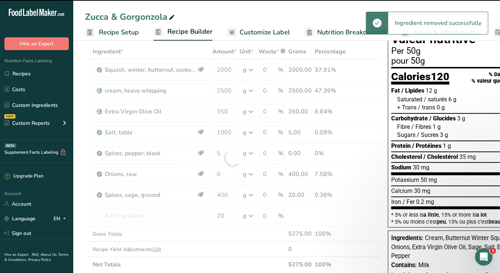
type input "5"
type input "0"
type input "400"
type input "20"
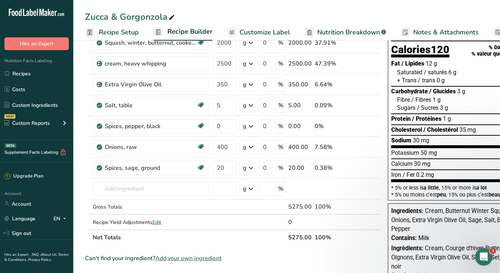
scroll to position [62, 0]
